Goal: Task Accomplishment & Management: Complete application form

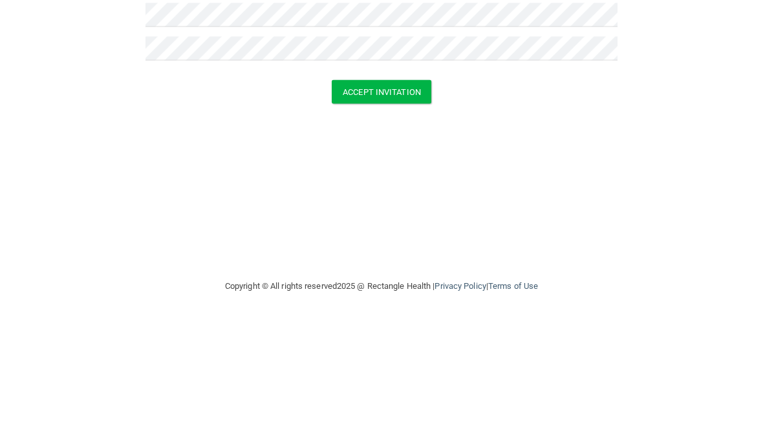
click at [390, 202] on button "Accept Invitation" at bounding box center [382, 214] width 100 height 24
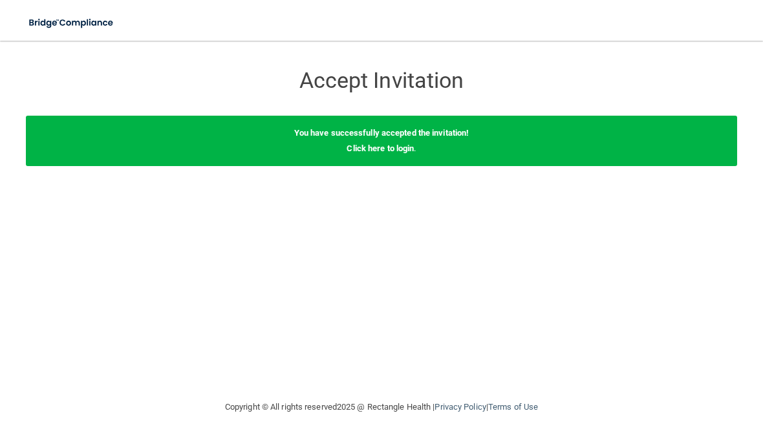
click at [398, 151] on link "Click here to login" at bounding box center [380, 149] width 67 height 10
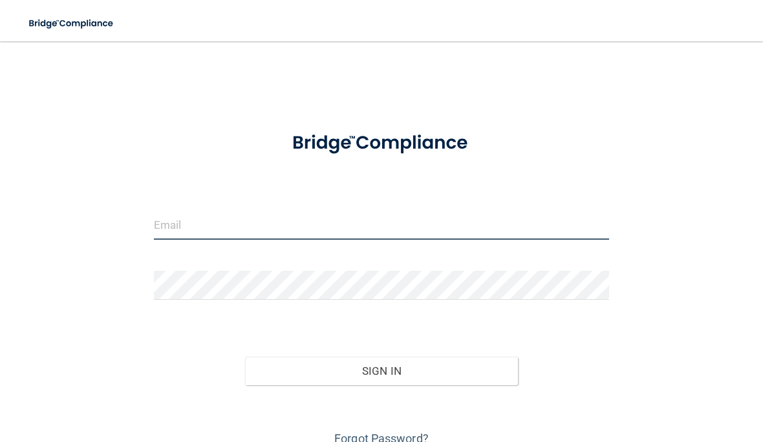
click at [223, 230] on input "email" at bounding box center [381, 225] width 455 height 29
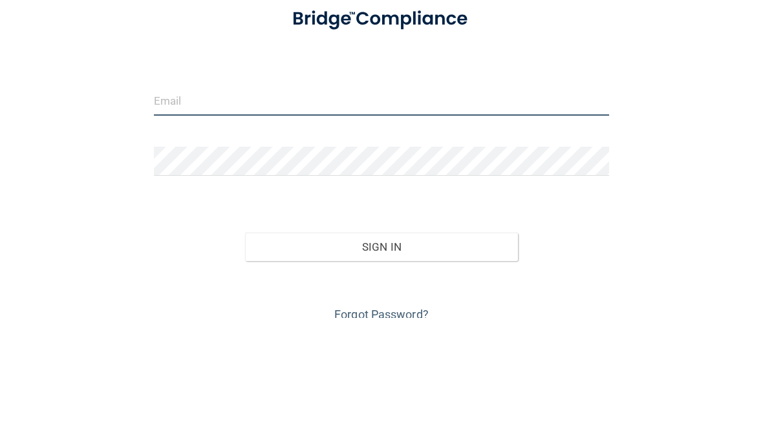
type input "[EMAIL_ADDRESS][PERSON_NAME][DOMAIN_NAME]"
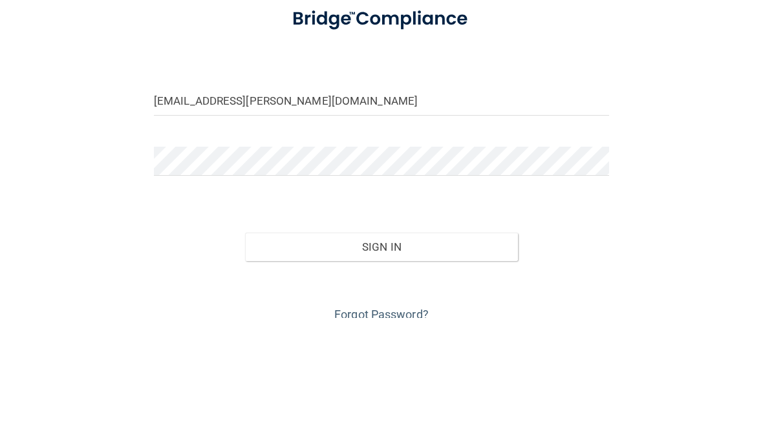
click at [381, 357] on button "Sign In" at bounding box center [381, 371] width 273 height 28
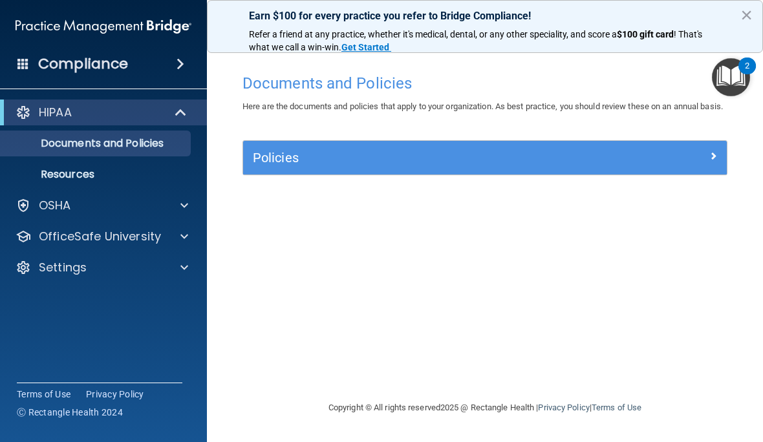
click at [717, 164] on span at bounding box center [714, 156] width 8 height 16
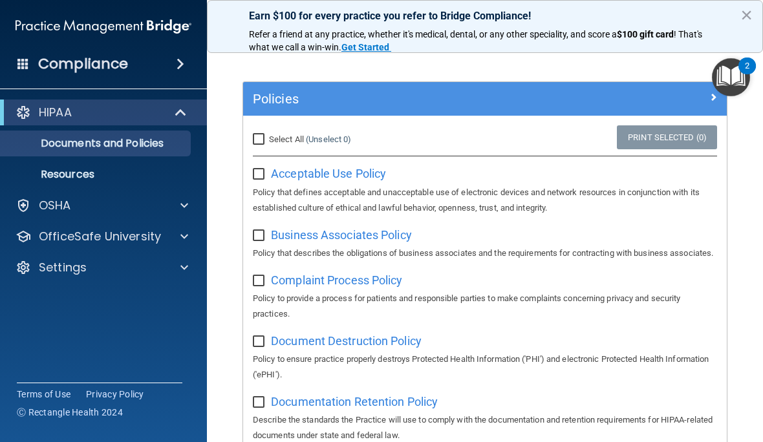
scroll to position [61, 0]
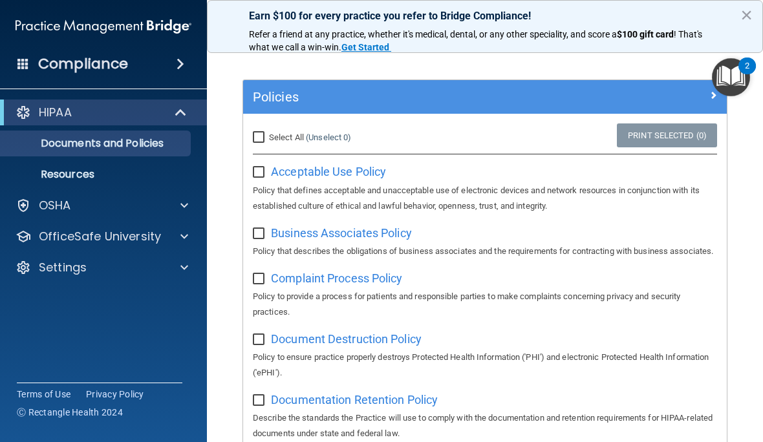
click at [440, 214] on p "Policy that defines acceptable and unacceptable use of electronic devices and n…" at bounding box center [485, 198] width 464 height 31
click at [397, 214] on p "Policy that defines acceptable and unacceptable use of electronic devices and n…" at bounding box center [485, 198] width 464 height 31
click at [256, 178] on input "checkbox" at bounding box center [260, 173] width 15 height 10
checkbox input "true"
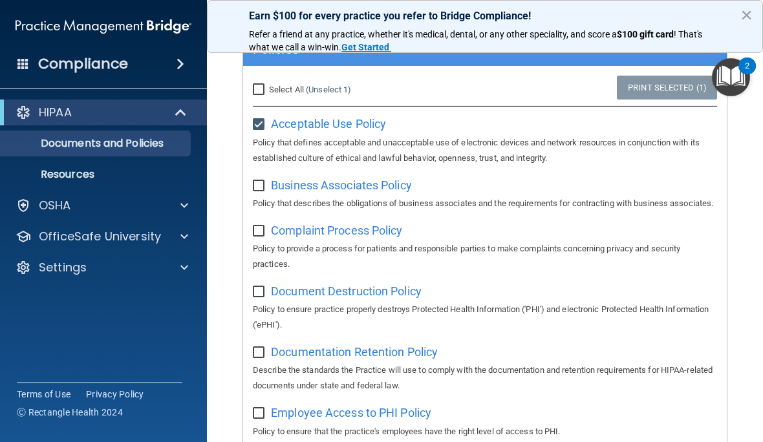
scroll to position [111, 0]
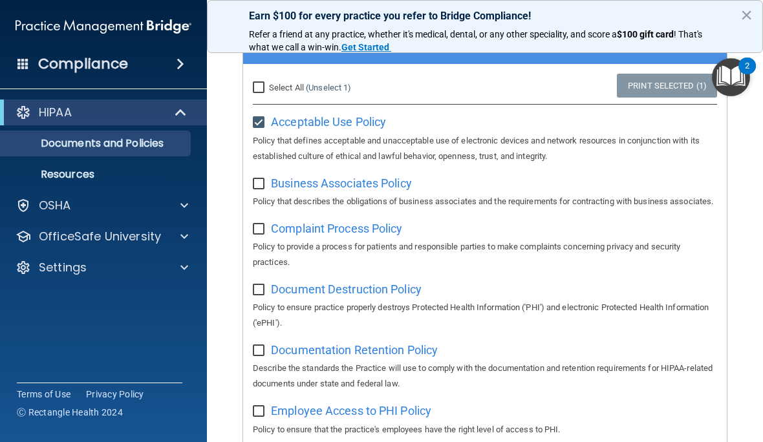
click at [258, 93] on input "Select All (Unselect 1) Unselect All" at bounding box center [260, 88] width 15 height 10
checkbox input "true"
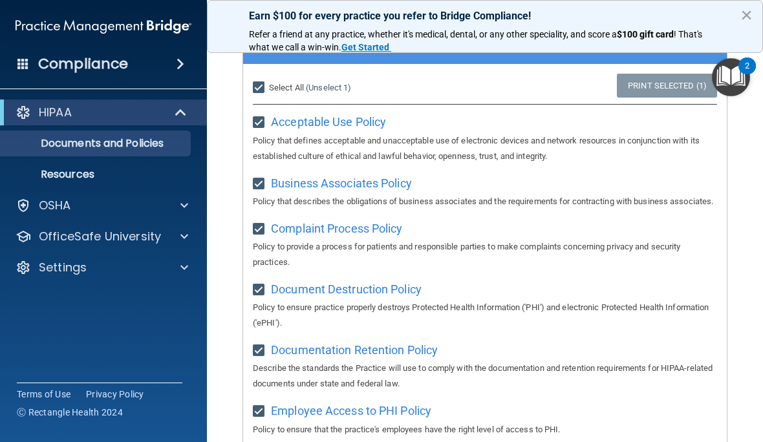
checkbox input "true"
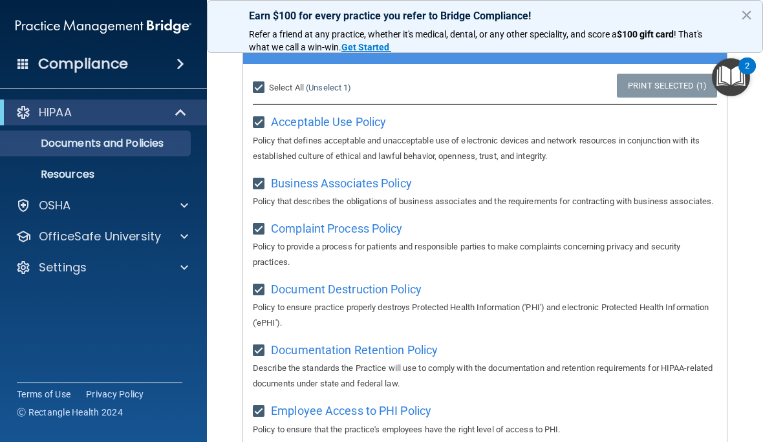
checkbox input "true"
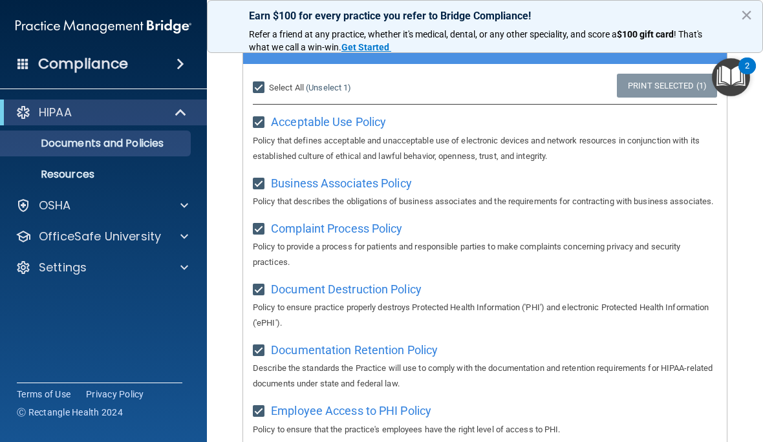
checkbox input "true"
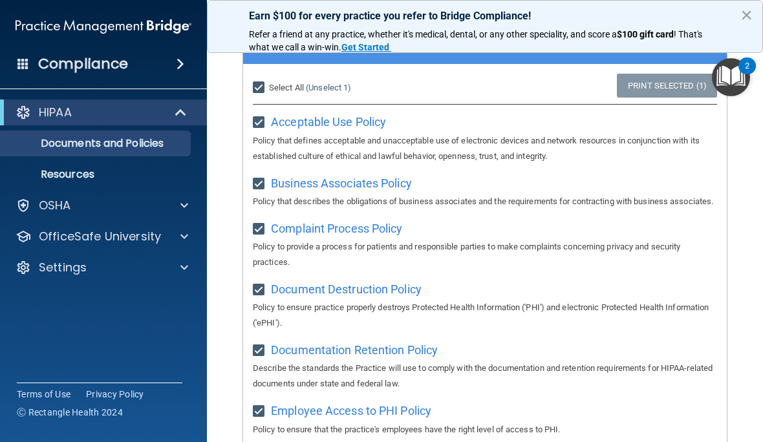
checkbox input "true"
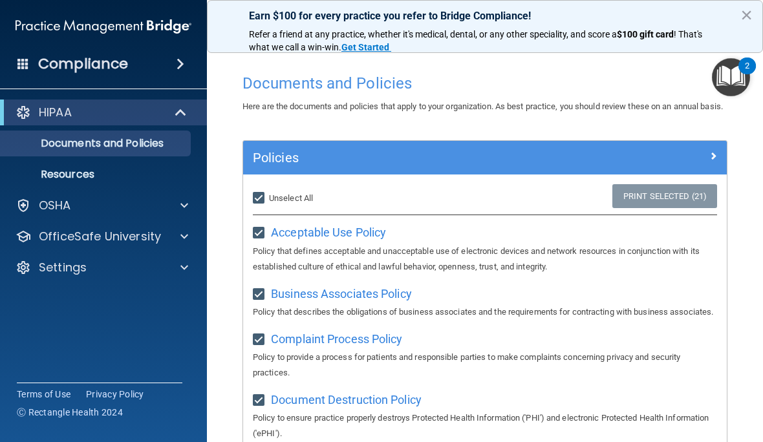
scroll to position [0, 0]
click at [738, 79] on img "Open Resource Center, 2 new notifications" at bounding box center [731, 77] width 38 height 38
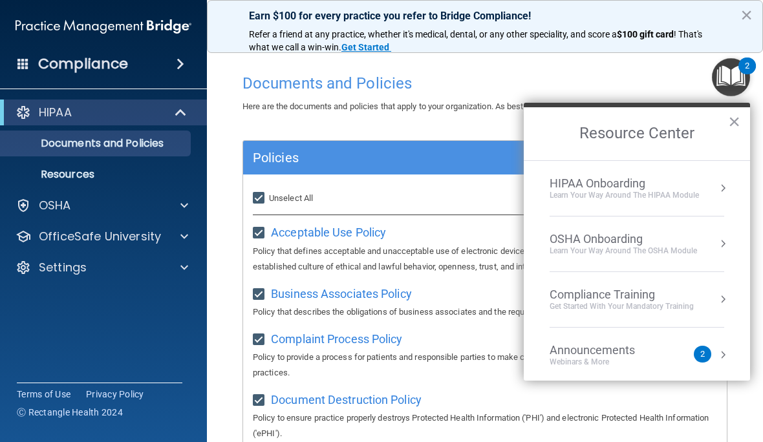
click at [724, 356] on button "Resource Center" at bounding box center [723, 355] width 13 height 13
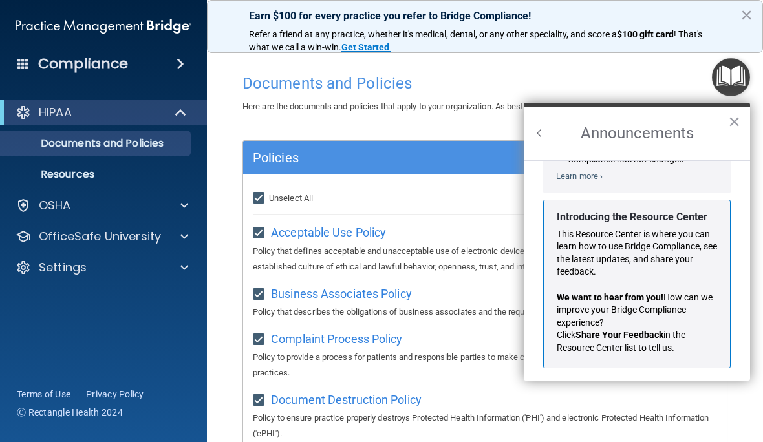
scroll to position [191, 0]
click at [739, 118] on button "×" at bounding box center [734, 121] width 12 height 21
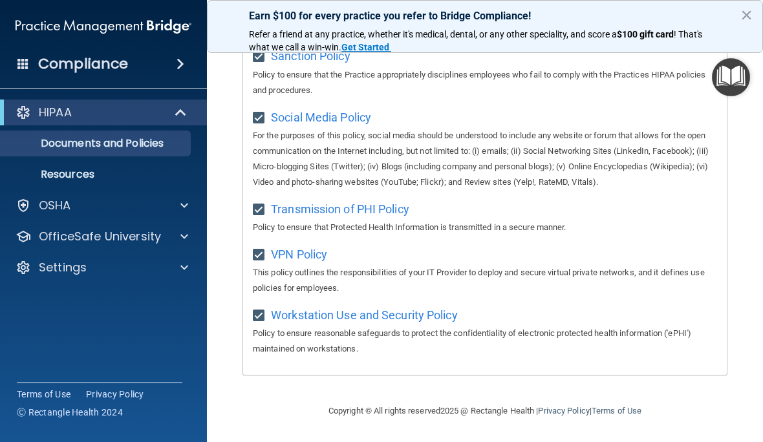
scroll to position [1118, 0]
click at [107, 177] on p "Resources" at bounding box center [96, 174] width 177 height 13
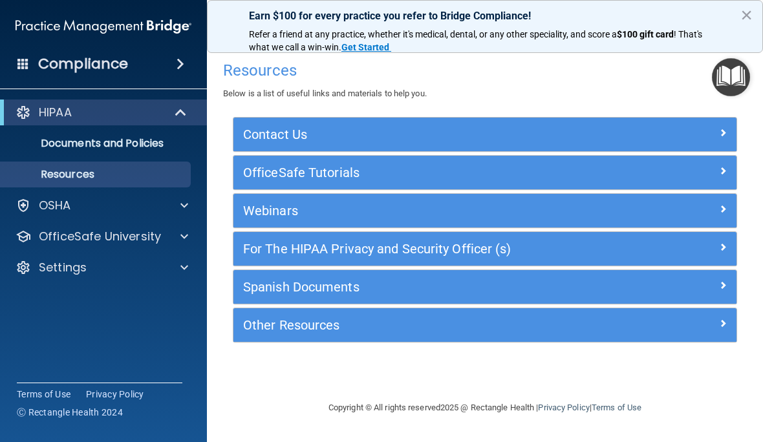
click at [185, 206] on span at bounding box center [184, 206] width 8 height 16
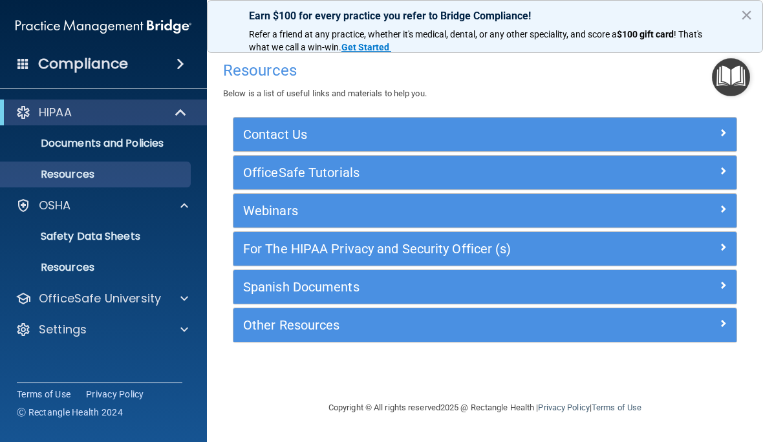
click at [143, 235] on p "Safety Data Sheets" at bounding box center [96, 236] width 177 height 13
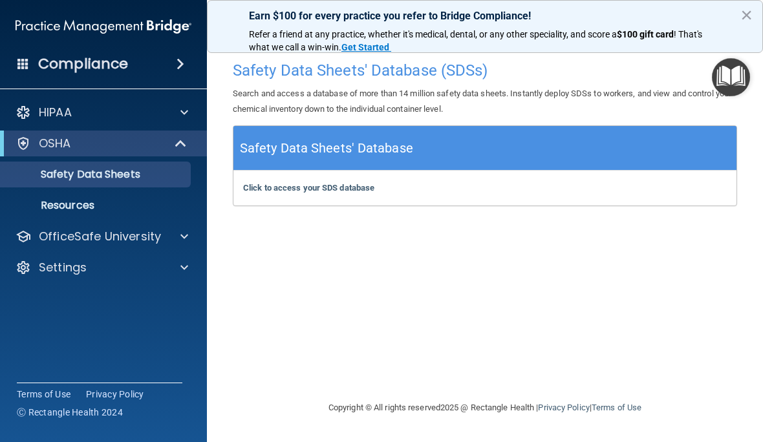
click at [393, 149] on h5 "Safety Data Sheets' Database" at bounding box center [326, 148] width 173 height 23
click at [345, 191] on b "Click to access your SDS database" at bounding box center [308, 188] width 131 height 10
click at [87, 216] on link "Resources" at bounding box center [89, 206] width 204 height 26
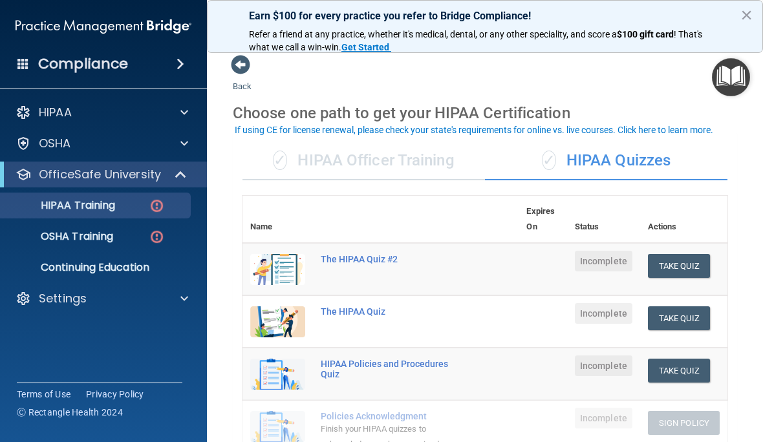
click at [166, 61] on div "Compliance" at bounding box center [103, 64] width 207 height 28
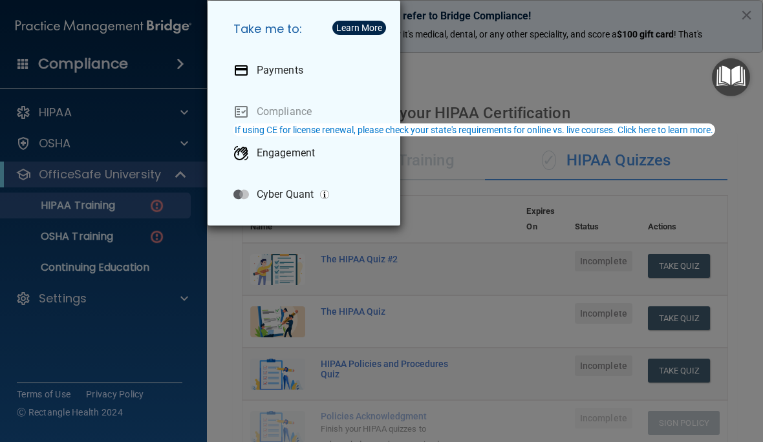
click at [136, 124] on div "Take me to: Payments Compliance Engagement Cyber Quant" at bounding box center [381, 221] width 763 height 442
